Goal: Task Accomplishment & Management: Complete application form

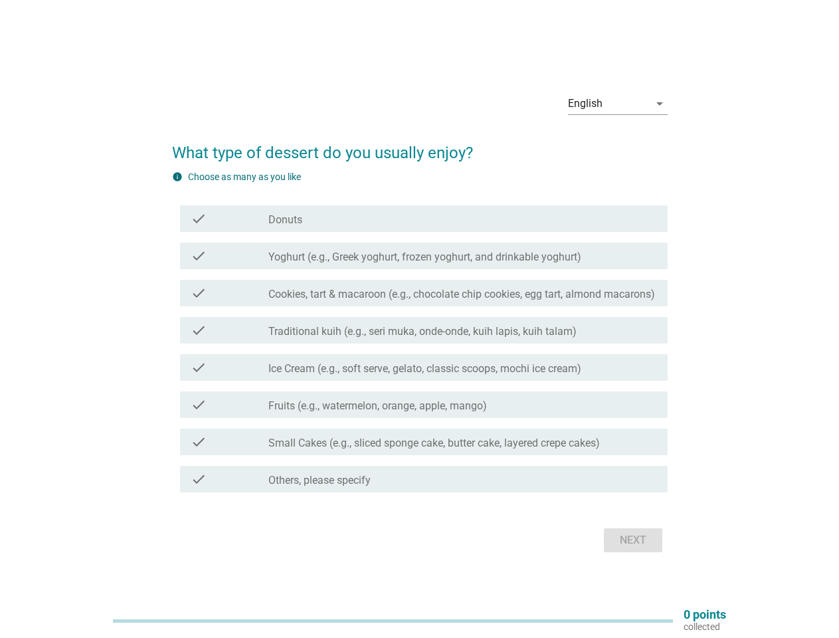
click at [420, 319] on div "check check_box_outline_blank Traditional kuih (e.g., seri muka, onde-onde, kui…" at bounding box center [423, 330] width 487 height 27
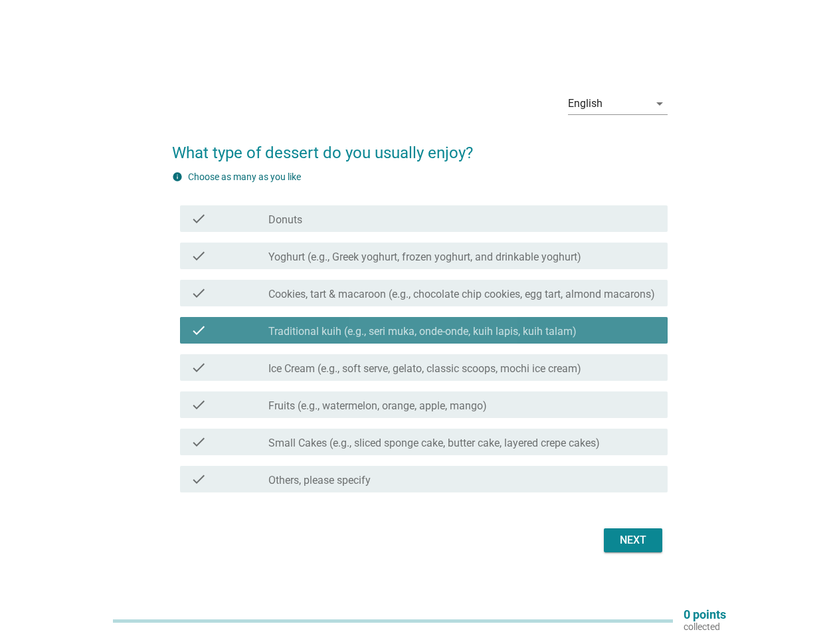
click at [618, 104] on div "English" at bounding box center [608, 103] width 81 height 21
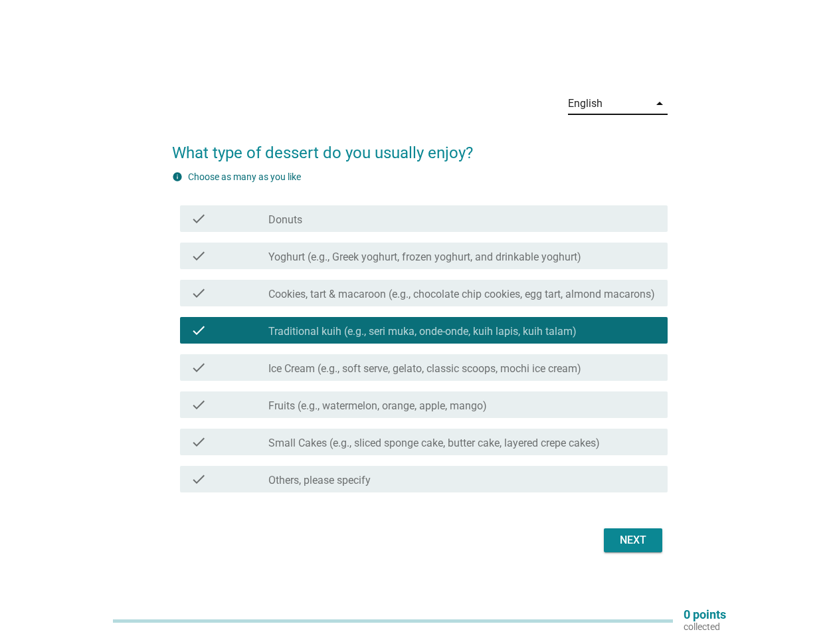
click at [420, 333] on label "Traditional kuih (e.g., seri muka, onde-onde, kuih lapis, kuih talam)" at bounding box center [422, 331] width 308 height 13
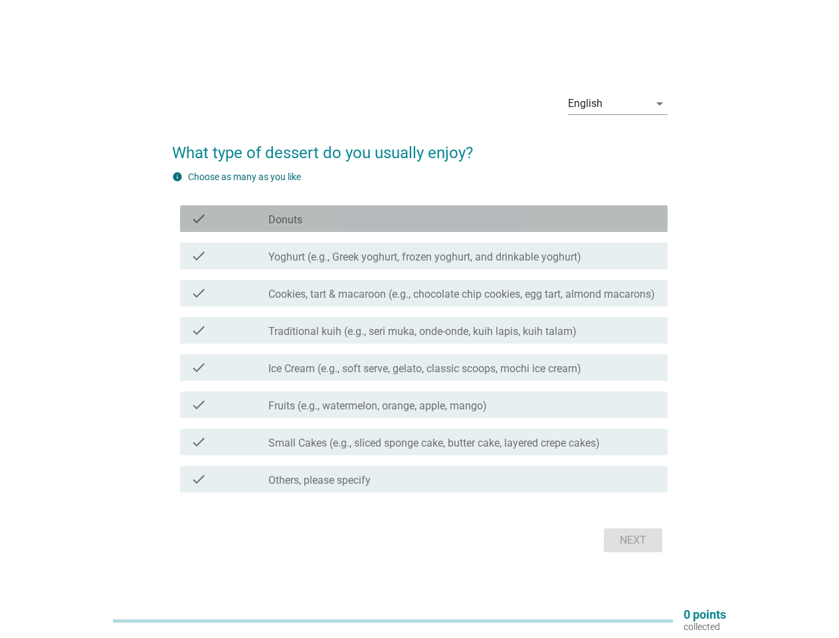
click at [424, 219] on div "check_box_outline_blank Donuts" at bounding box center [462, 219] width 389 height 16
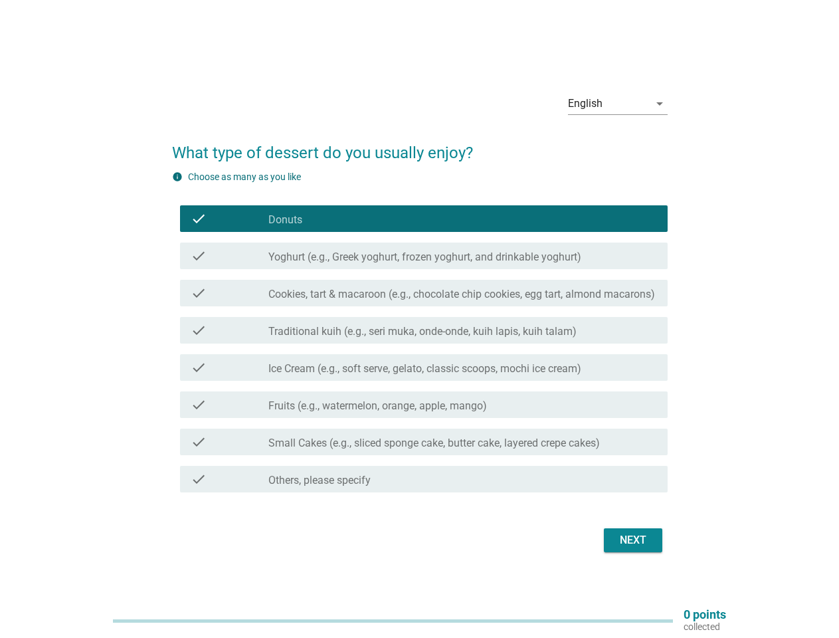
click at [424, 219] on div "check_box_outline_blank Donuts" at bounding box center [462, 219] width 389 height 16
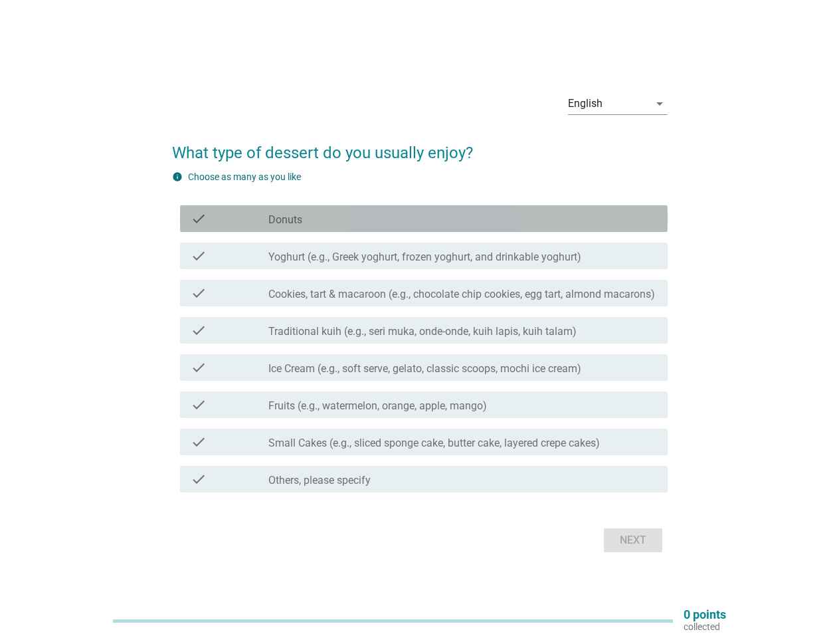
click at [285, 220] on label "Donuts" at bounding box center [285, 219] width 34 height 13
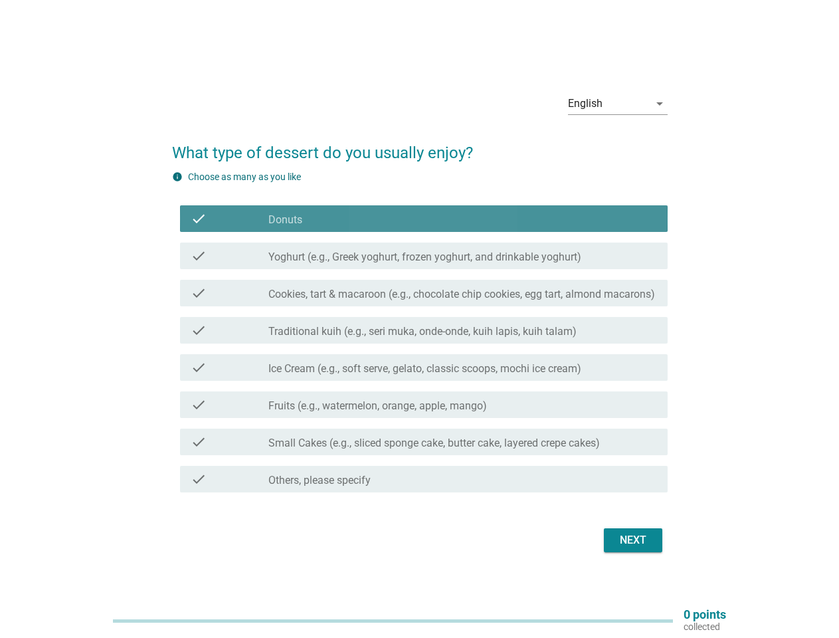
click at [285, 220] on label "Donuts" at bounding box center [285, 219] width 34 height 13
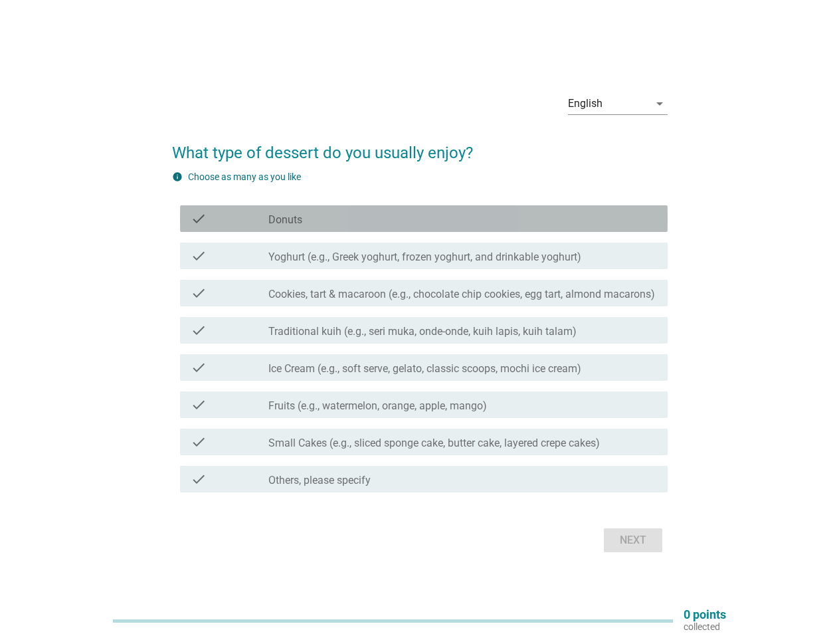
click at [424, 256] on label "Yoghurt (e.g., Greek yoghurt, frozen yoghurt, and drinkable yoghurt)" at bounding box center [424, 256] width 313 height 13
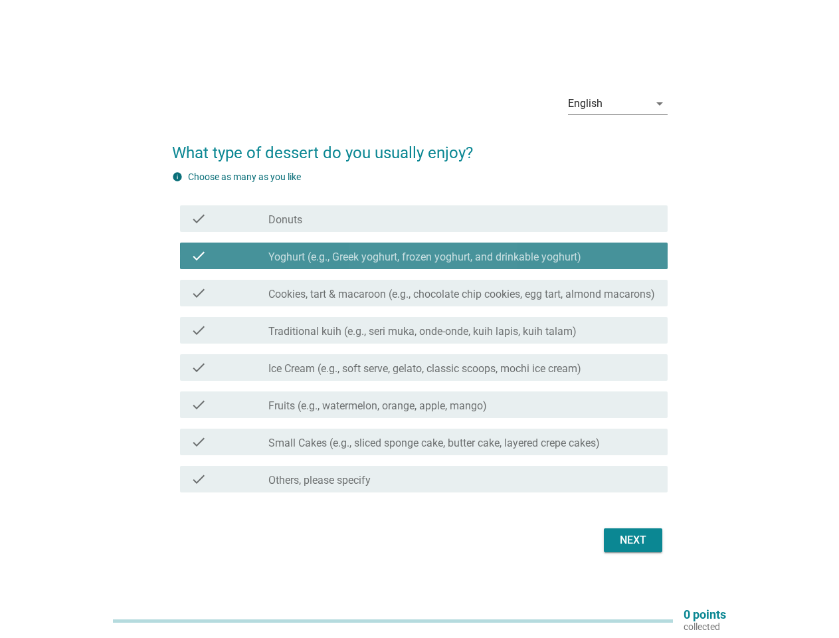
click at [424, 256] on label "Yoghurt (e.g., Greek yoghurt, frozen yoghurt, and drinkable yoghurt)" at bounding box center [424, 256] width 313 height 13
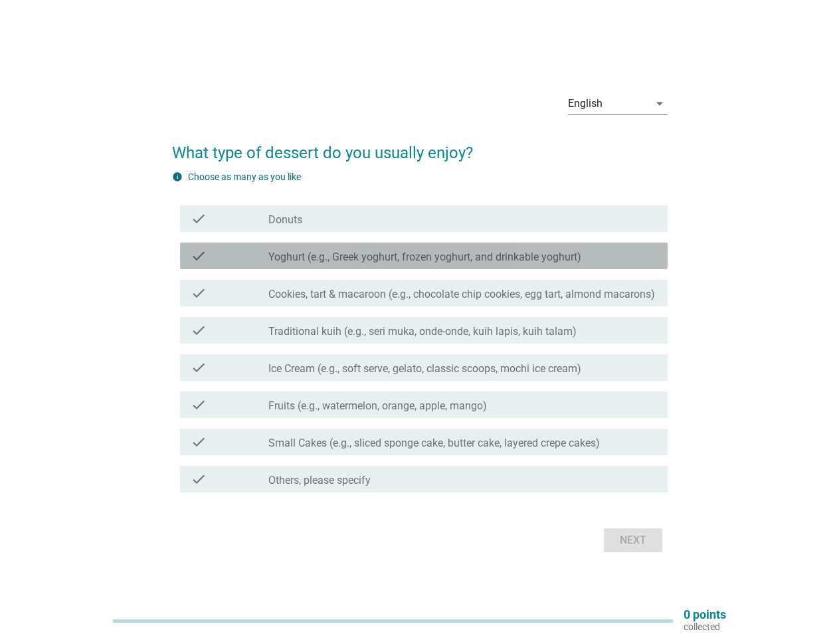
click at [425, 257] on label "Yoghurt (e.g., Greek yoghurt, frozen yoghurt, and drinkable yoghurt)" at bounding box center [424, 256] width 313 height 13
